Goal: Information Seeking & Learning: Learn about a topic

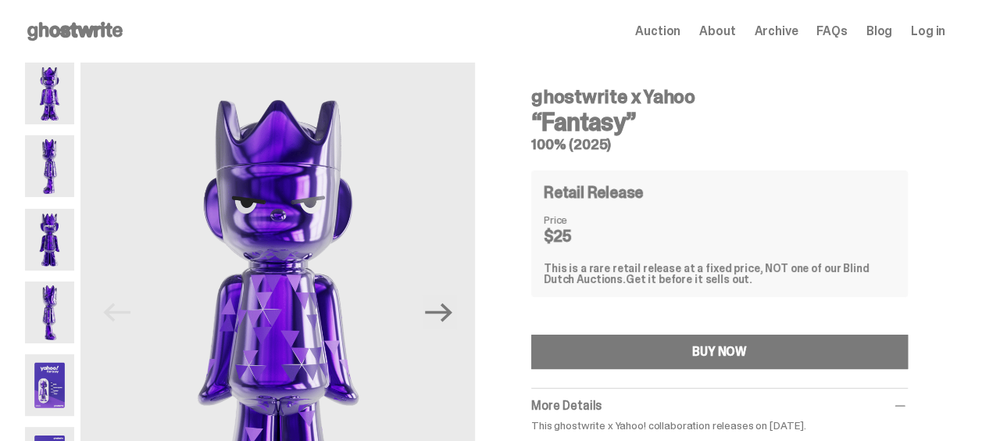
click at [41, 161] on img at bounding box center [49, 166] width 49 height 62
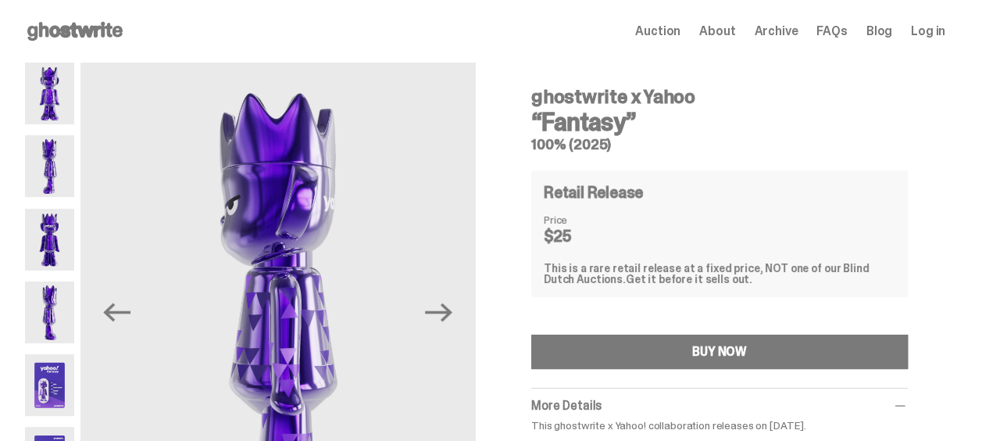
click at [55, 238] on img at bounding box center [49, 240] width 49 height 62
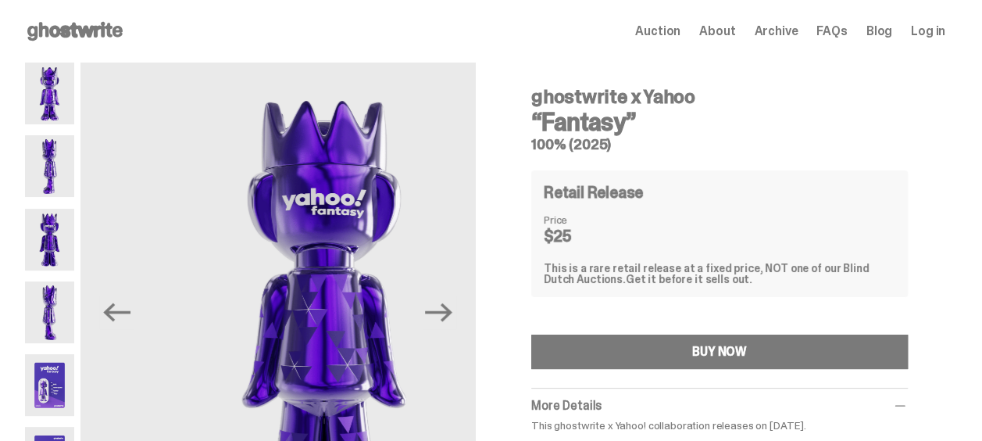
scroll to position [78, 0]
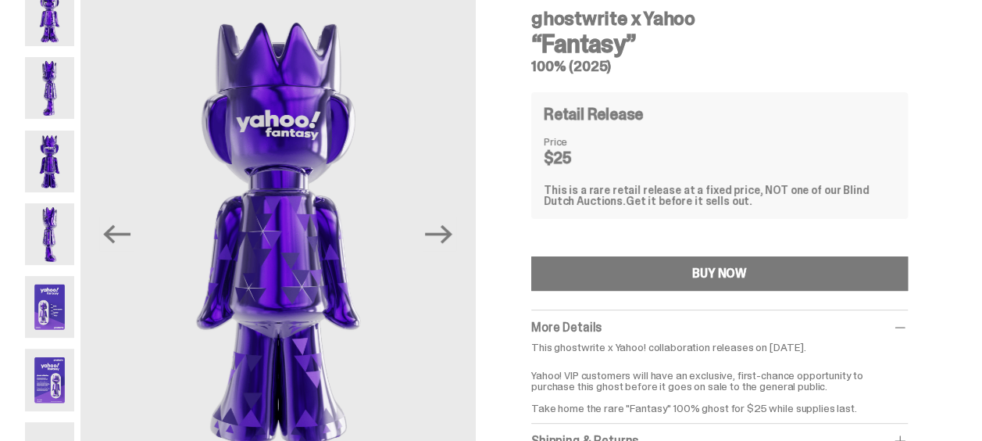
click at [47, 227] on img at bounding box center [49, 234] width 49 height 62
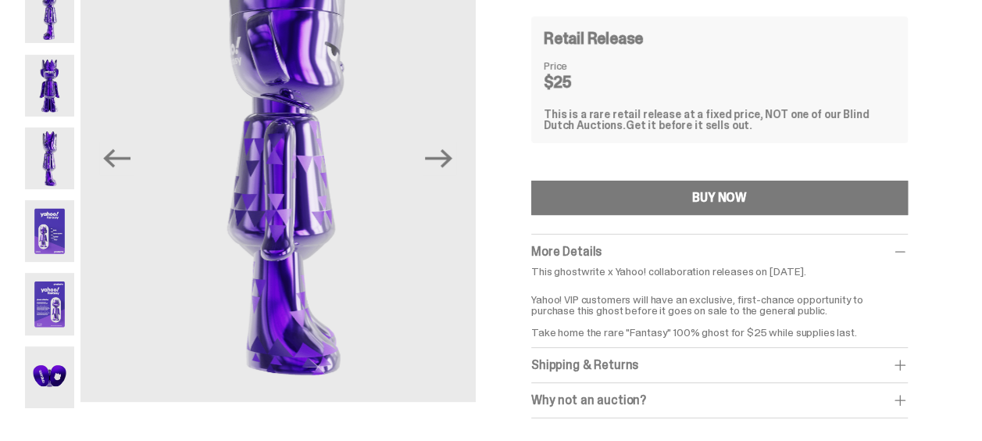
scroll to position [156, 0]
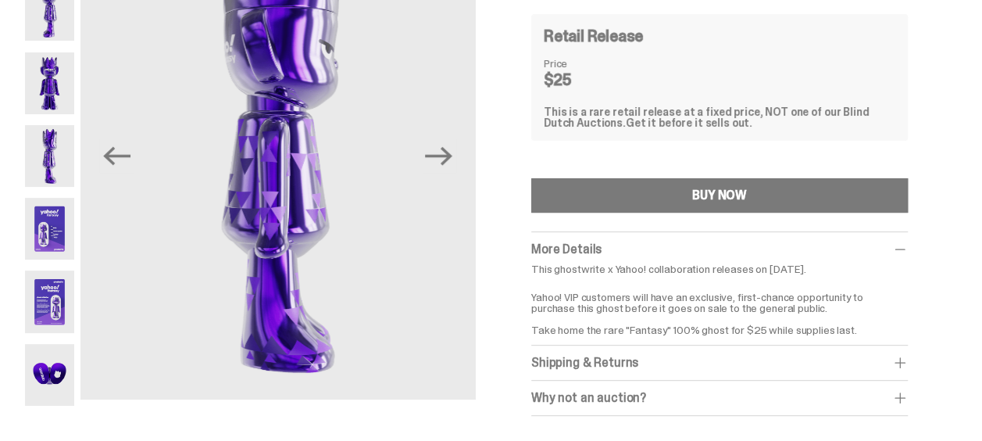
click at [47, 226] on img at bounding box center [49, 229] width 49 height 62
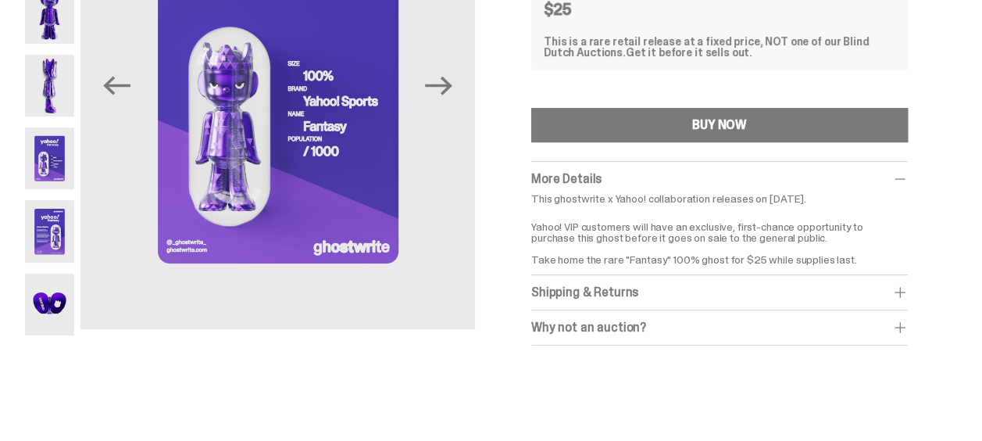
scroll to position [234, 0]
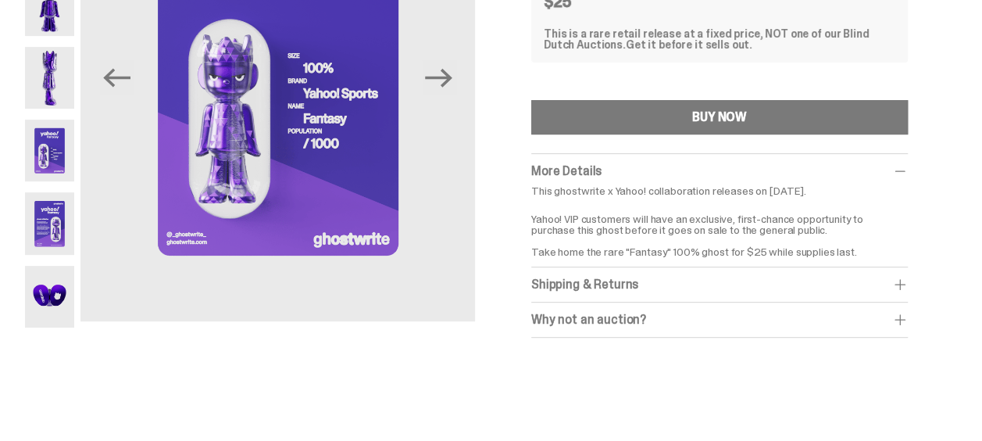
click at [48, 303] on img at bounding box center [49, 297] width 49 height 62
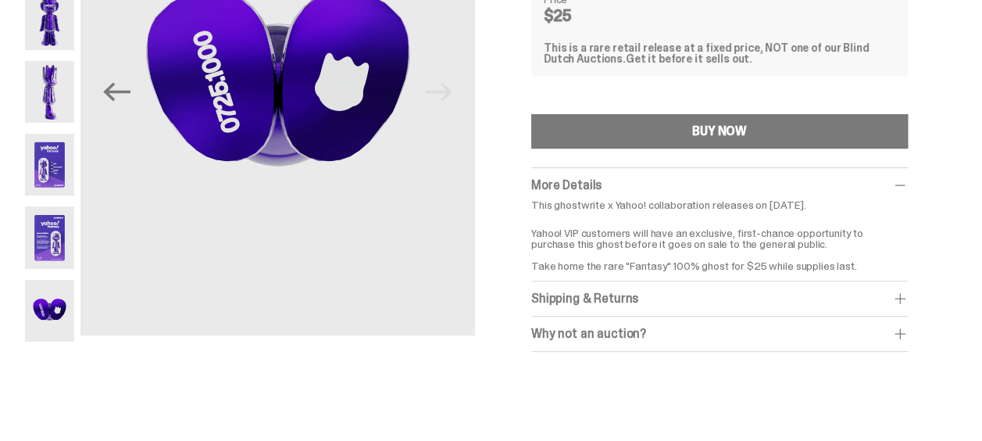
scroll to position [234, 0]
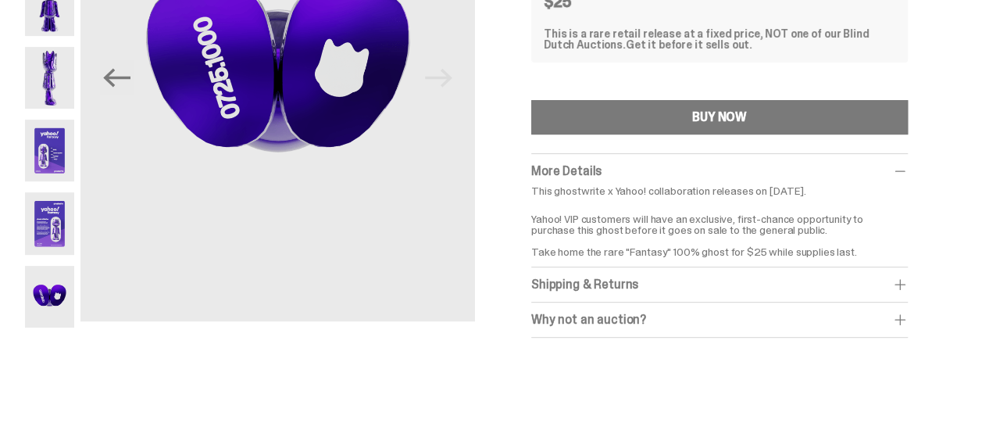
click at [908, 280] on span at bounding box center [901, 285] width 16 height 16
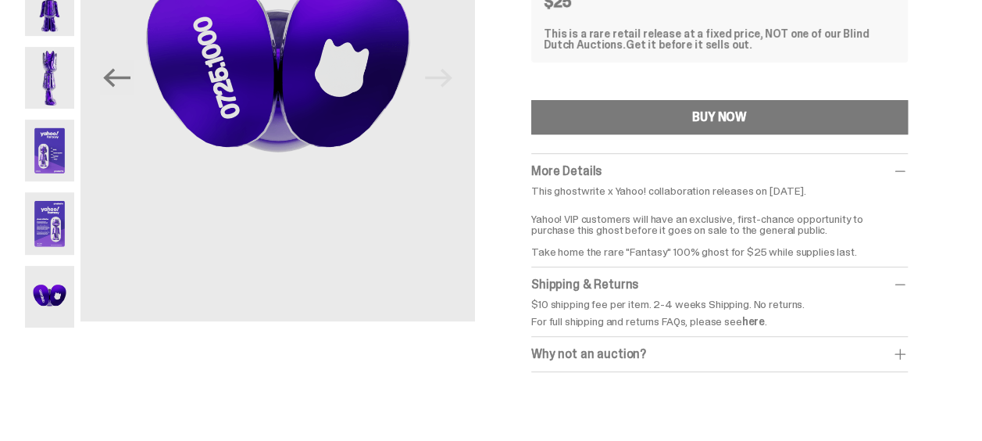
click at [908, 350] on span at bounding box center [901, 354] width 16 height 16
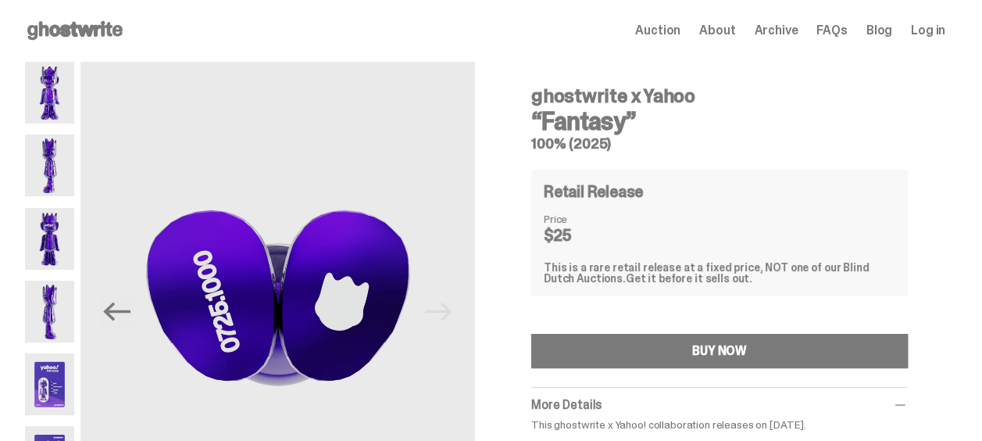
scroll to position [0, 0]
